Goal: Information Seeking & Learning: Check status

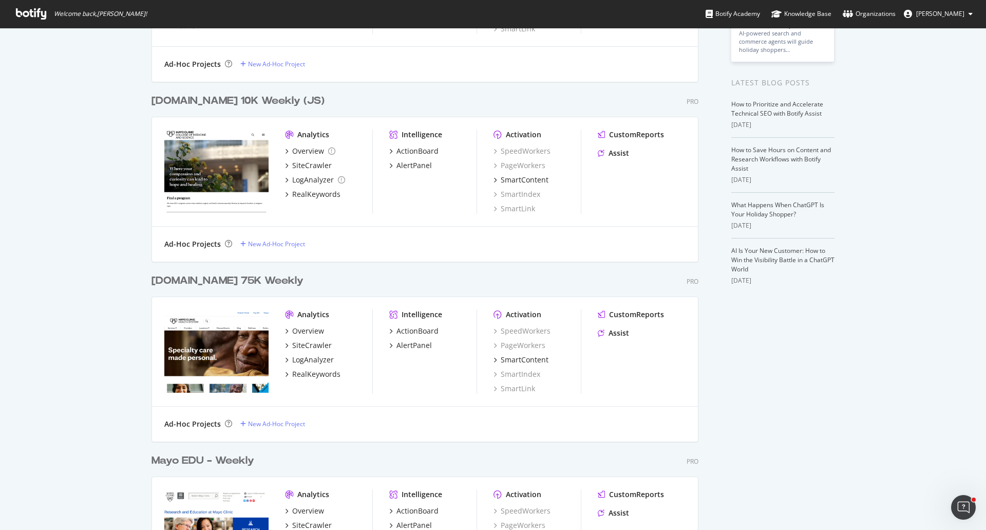
scroll to position [257, 0]
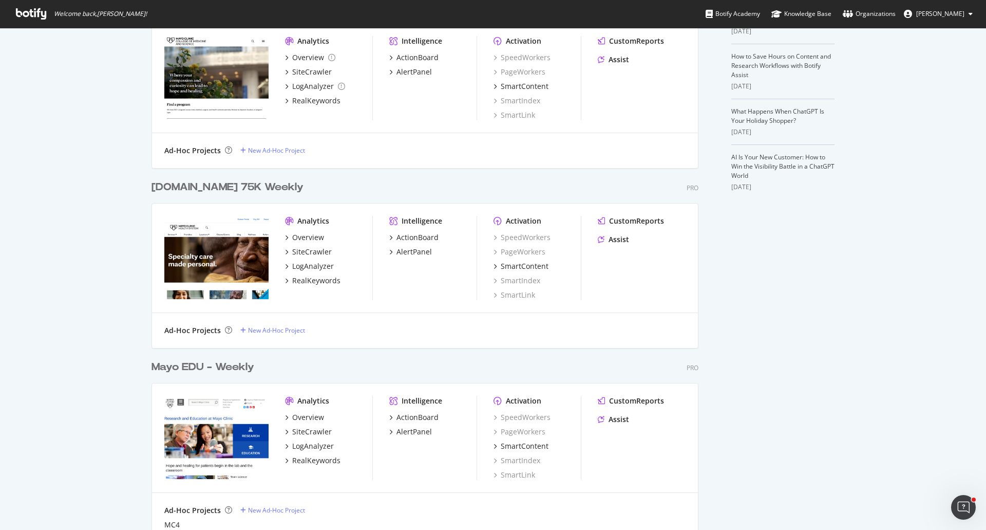
click at [184, 367] on div "Mayo EDU - Weekly" at bounding box center [203, 367] width 103 height 15
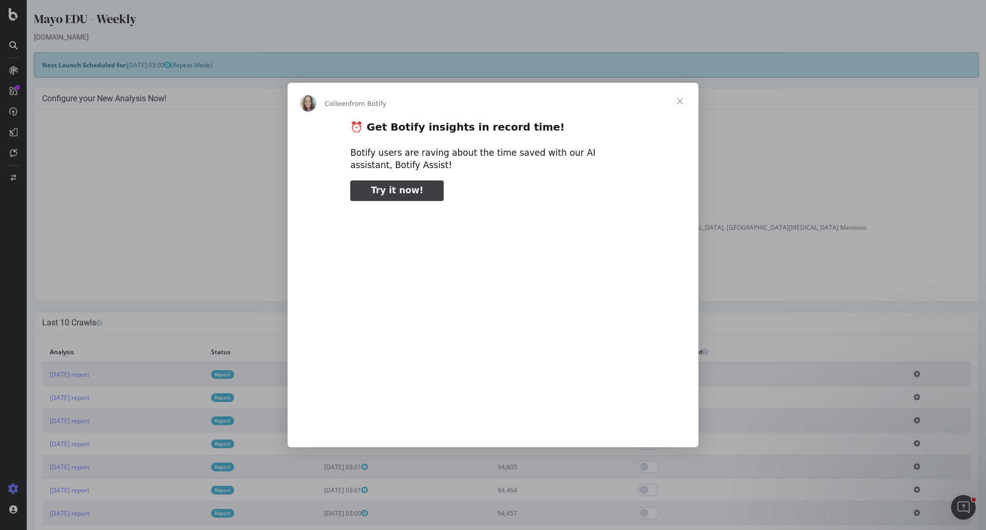
type input "1196309"
click at [681, 95] on span "Close" at bounding box center [680, 101] width 37 height 37
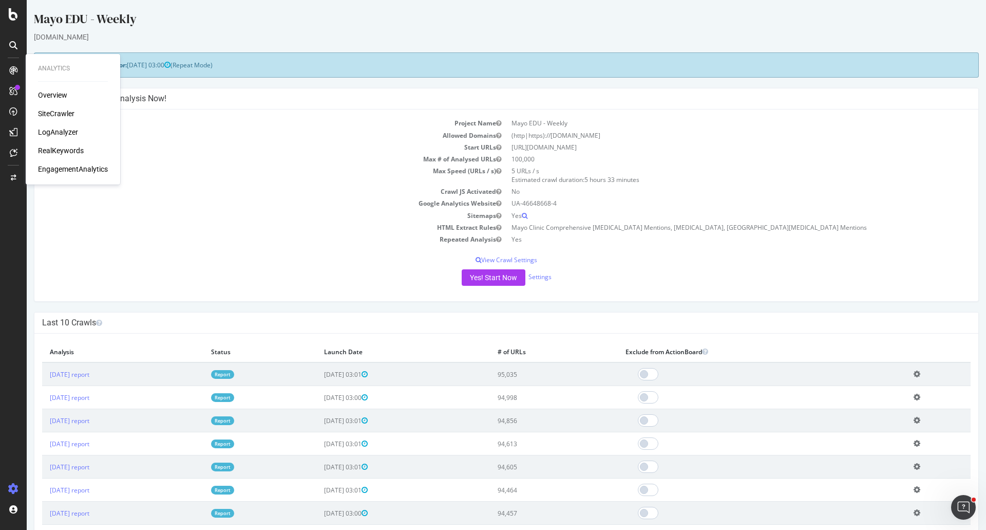
click at [57, 165] on div "EngagementAnalytics" at bounding box center [73, 169] width 70 height 10
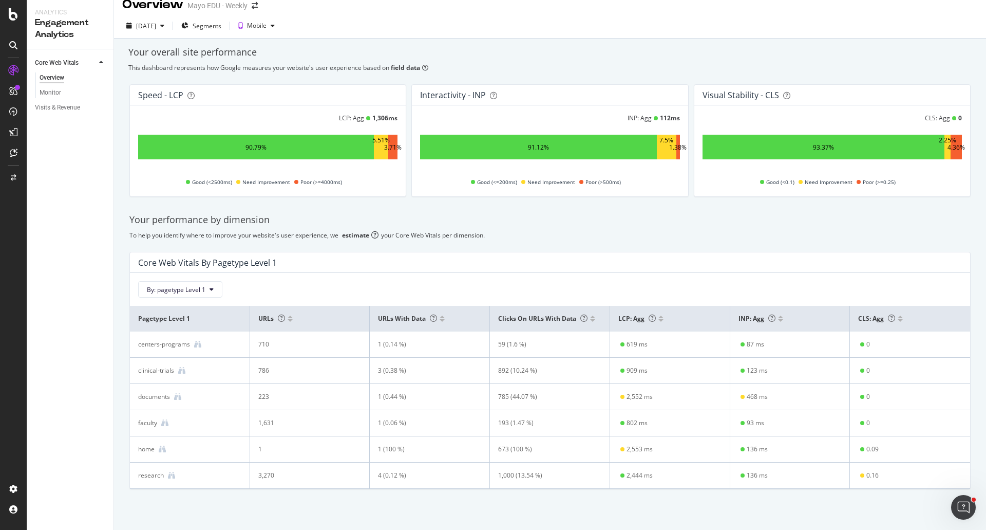
scroll to position [16, 0]
